Goal: Task Accomplishment & Management: Complete application form

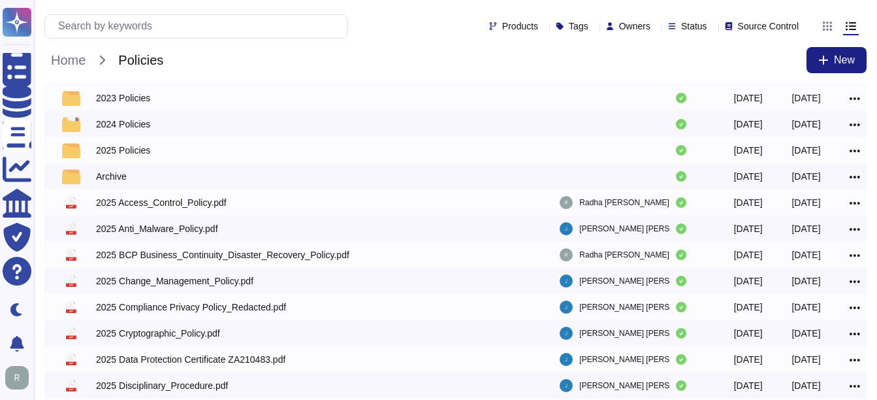
scroll to position [17, 0]
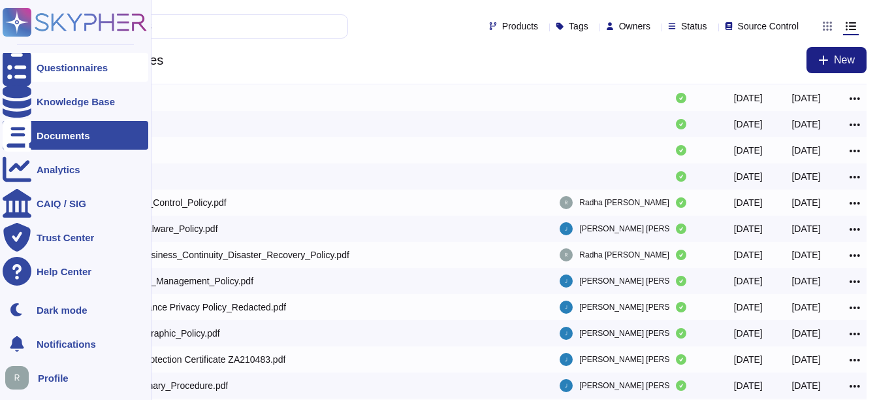
click at [101, 73] on div "Questionnaires" at bounding box center [76, 67] width 146 height 29
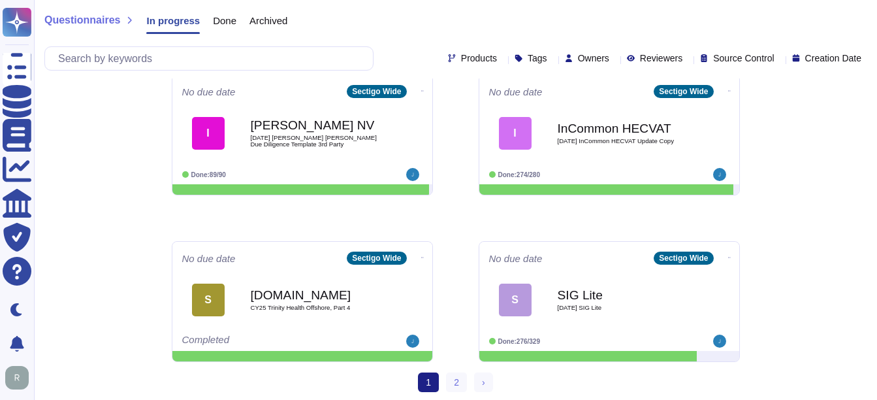
scroll to position [683, 0]
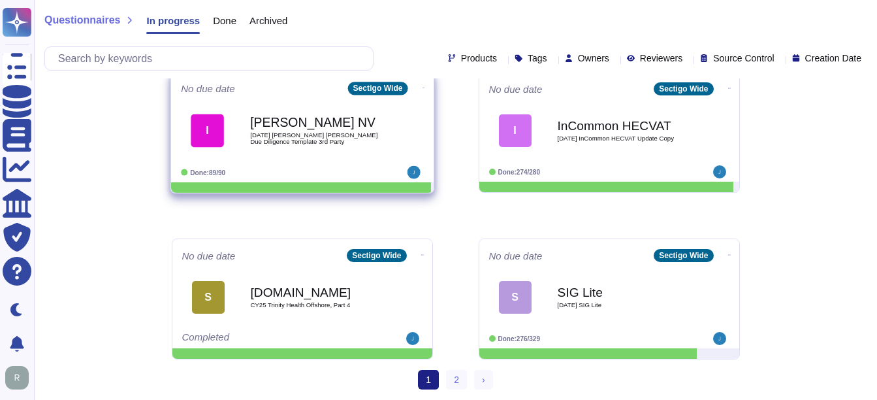
click at [334, 123] on b "[PERSON_NAME] NV" at bounding box center [316, 122] width 132 height 12
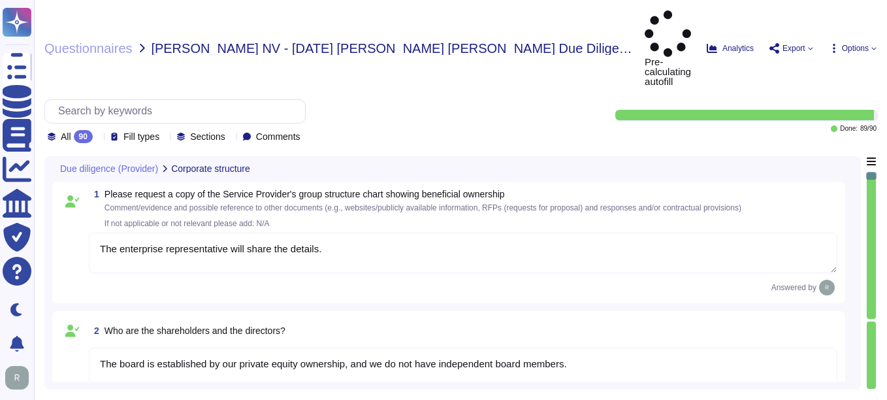
type textarea "The enterprise representative will share the details."
type textarea "The board is established by our private equity ownership, and we do not have in…"
type textarea "No"
type textarea "Sectigo offers a comprehensive range of products and services, including: 1. Di…"
click at [98, 137] on icon at bounding box center [98, 137] width 0 height 0
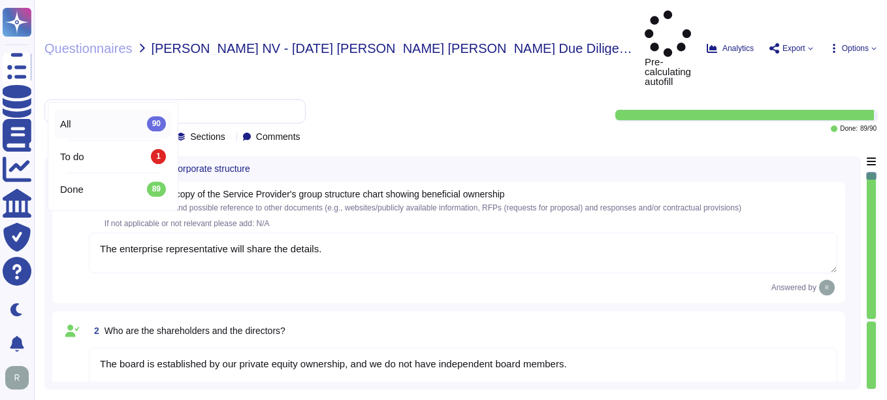
click at [100, 123] on div "All 90" at bounding box center [113, 123] width 106 height 14
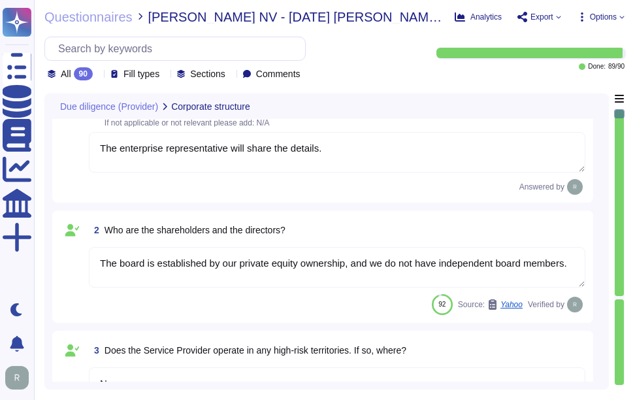
type textarea "The Service Provider's offices are located at: 1. [STREET_ADDRESS]. [STREET_ADD…"
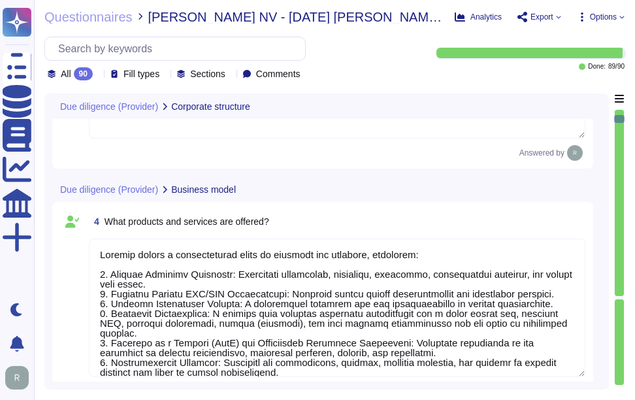
type textarea "The ICT service procured is a core part of Sectigo's activities, as the provisi…"
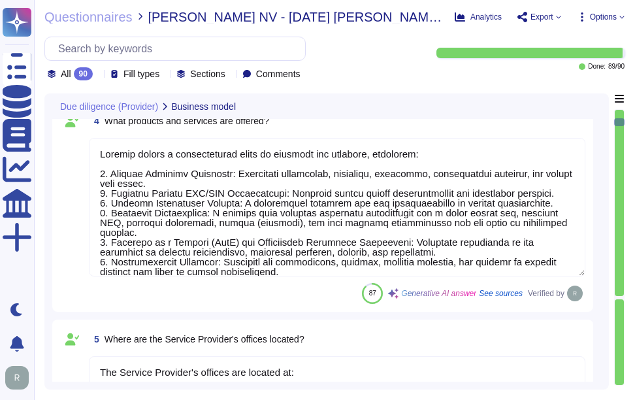
type textarea "No, the Service Provider does not intend to subcontract a part or all of the se…"
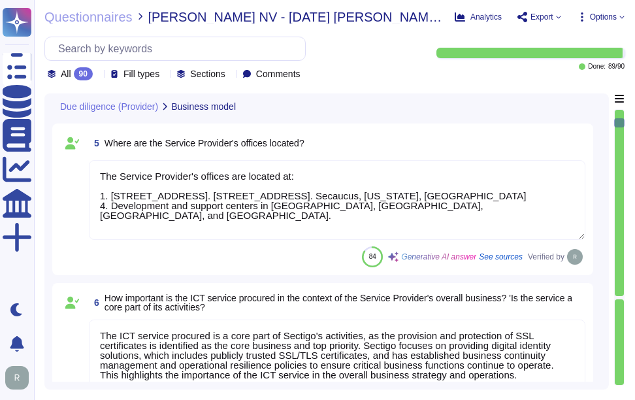
type textarea "Yes, the Service Provider has sufficient expertise, resources, and abilities to…"
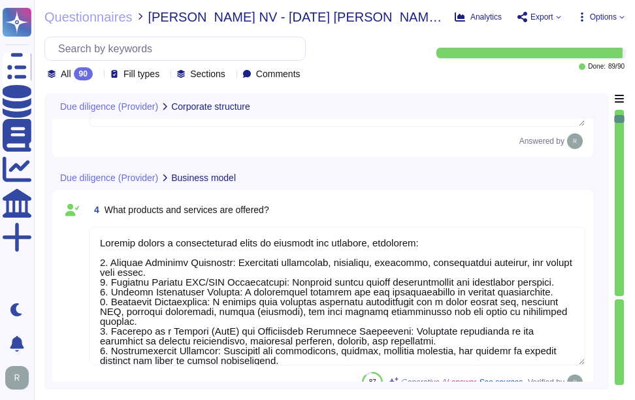
type textarea "The enterprise representative will share the details."
type textarea "The board is established by our private equity ownership, and we do not have in…"
type textarea "No"
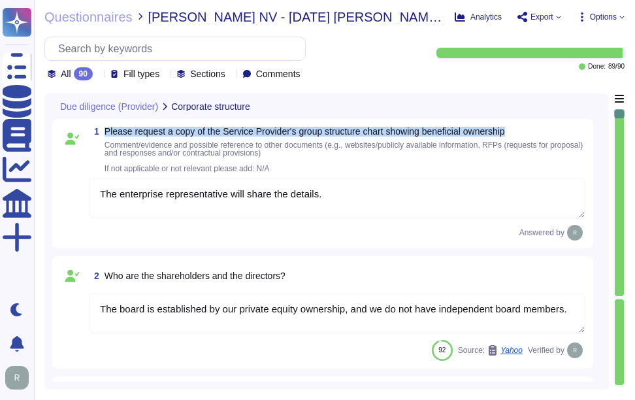
drag, startPoint x: 105, startPoint y: 129, endPoint x: 539, endPoint y: 125, distance: 433.5
click at [539, 125] on div "1 Please request a copy of the Service Provider's group structure chart showing…" at bounding box center [322, 183] width 541 height 129
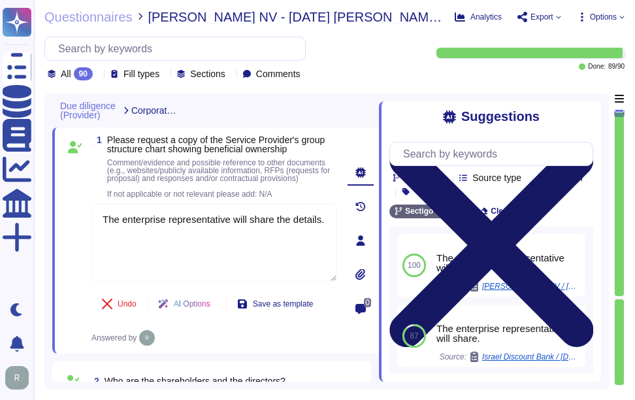
click at [591, 114] on icon at bounding box center [491, 245] width 204 height 272
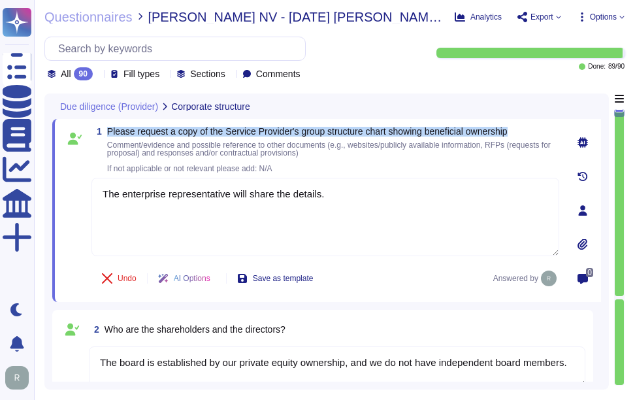
drag, startPoint x: 108, startPoint y: 130, endPoint x: 520, endPoint y: 131, distance: 412.6
click at [520, 131] on span "Please request a copy of the Service Provider's group structure chart showing b…" at bounding box center [333, 131] width 452 height 9
